Goal: Navigation & Orientation: Find specific page/section

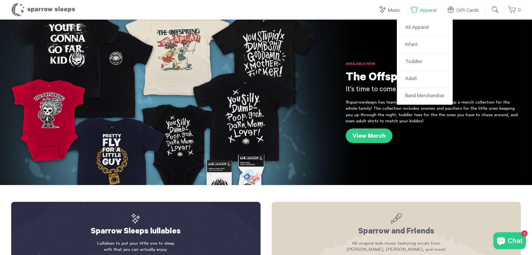
click at [423, 8] on link "Apparel" at bounding box center [425, 10] width 30 height 12
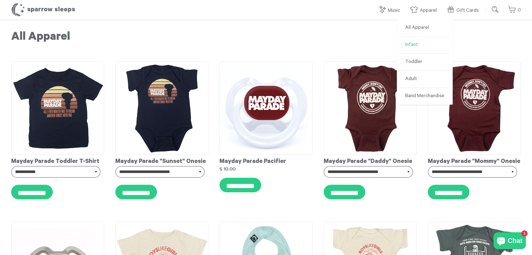
click at [409, 44] on link "Infant" at bounding box center [425, 45] width 50 height 17
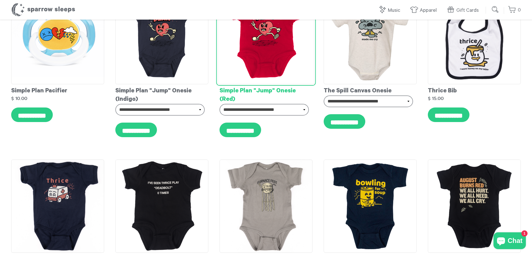
scroll to position [1160, 0]
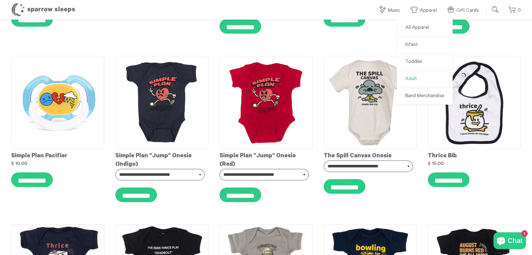
click at [414, 79] on link "Adult" at bounding box center [425, 79] width 50 height 17
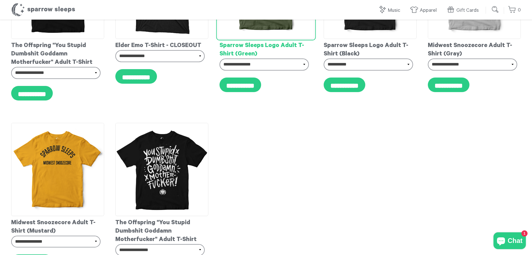
scroll to position [335, 0]
